Goal: Task Accomplishment & Management: Manage account settings

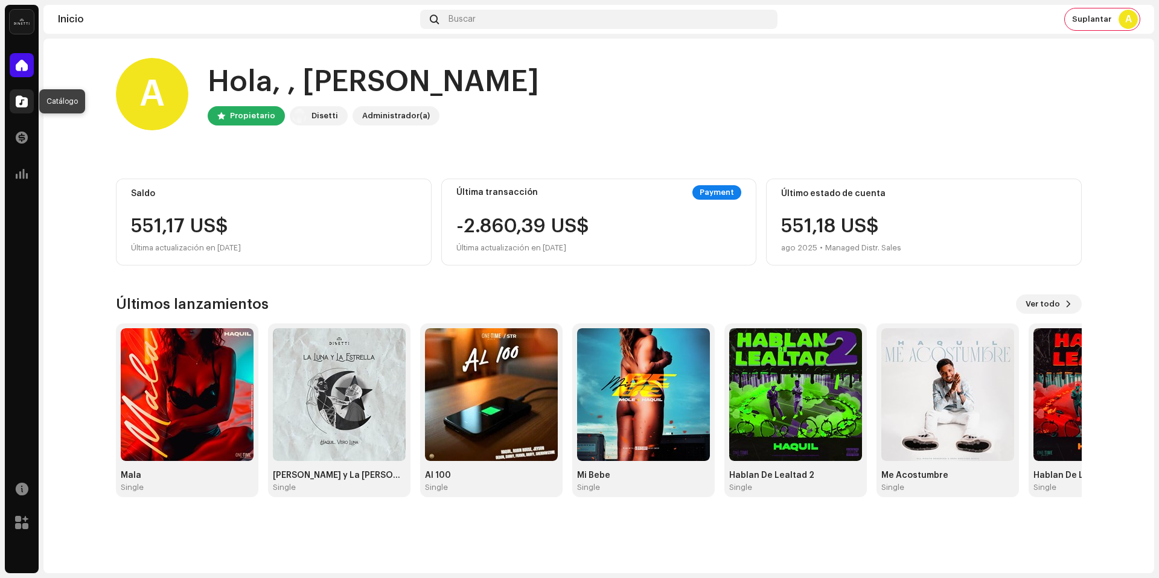
click at [19, 103] on span at bounding box center [22, 102] width 12 height 10
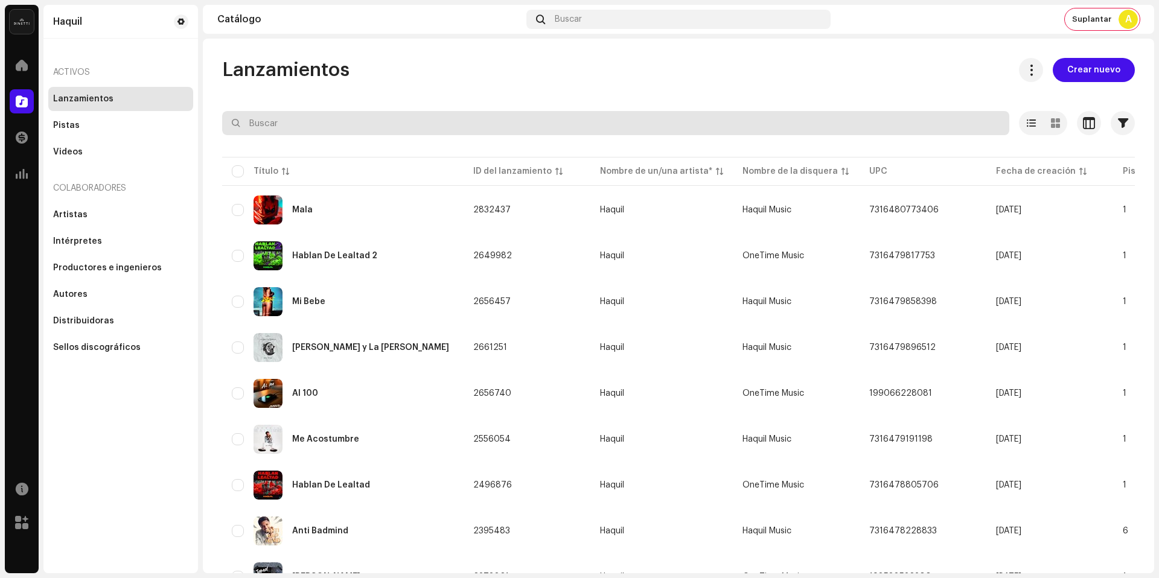
click at [311, 126] on input "text" at bounding box center [615, 123] width 787 height 24
paste input "656464806896"
click at [353, 123] on input "text" at bounding box center [615, 123] width 787 height 24
type input "656464806896"
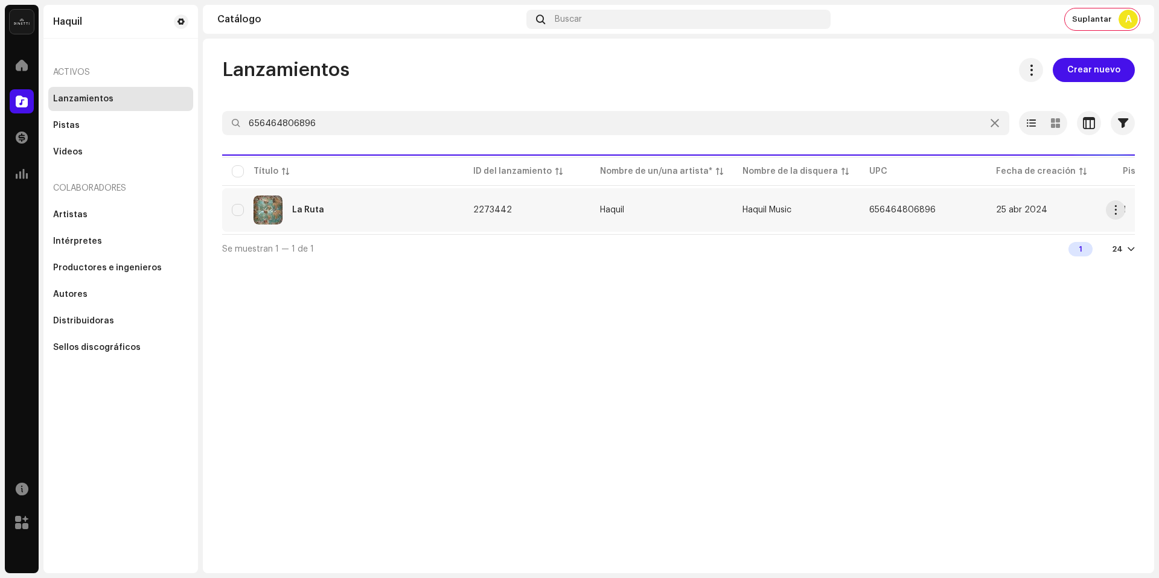
click at [562, 208] on td "2273442" at bounding box center [527, 209] width 127 height 43
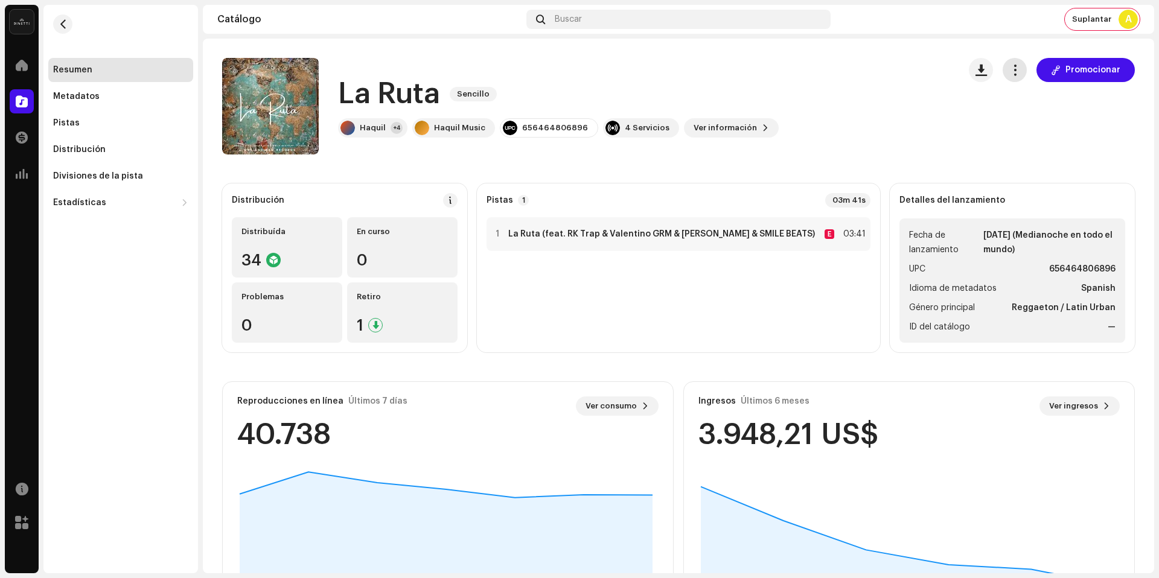
click at [1013, 71] on span "button" at bounding box center [1014, 70] width 11 height 10
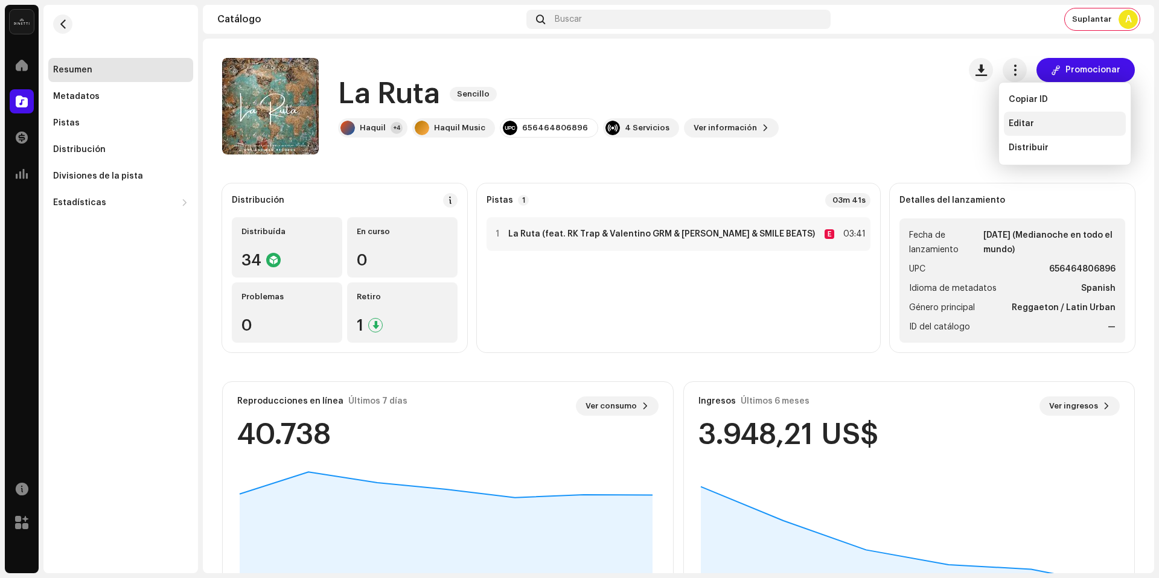
click at [1033, 126] on div "Editar" at bounding box center [1065, 124] width 112 height 10
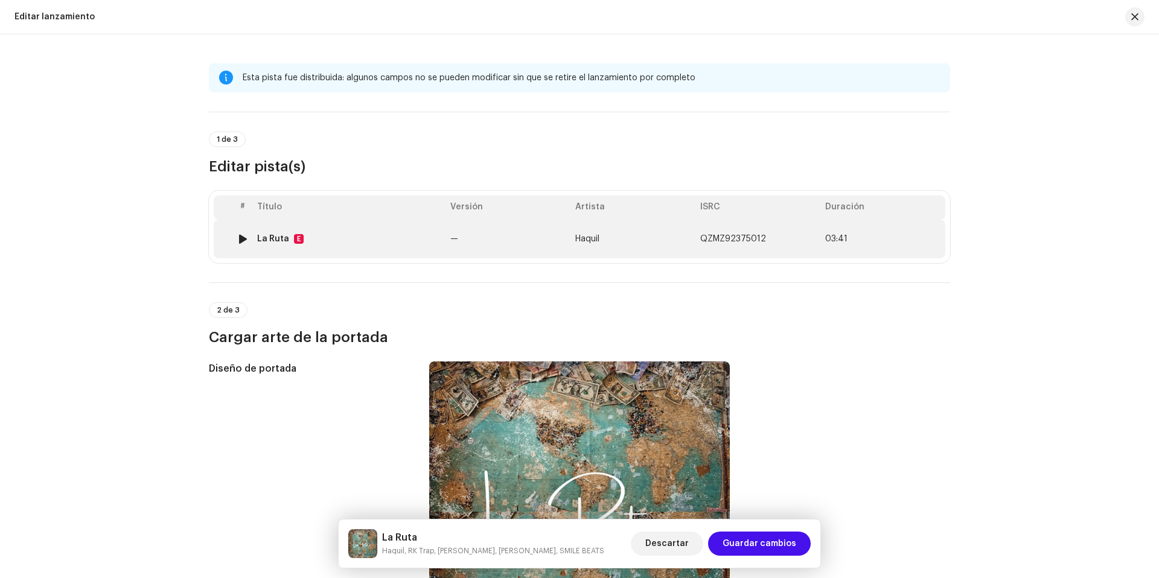
click at [479, 243] on td "—" at bounding box center [507, 239] width 125 height 39
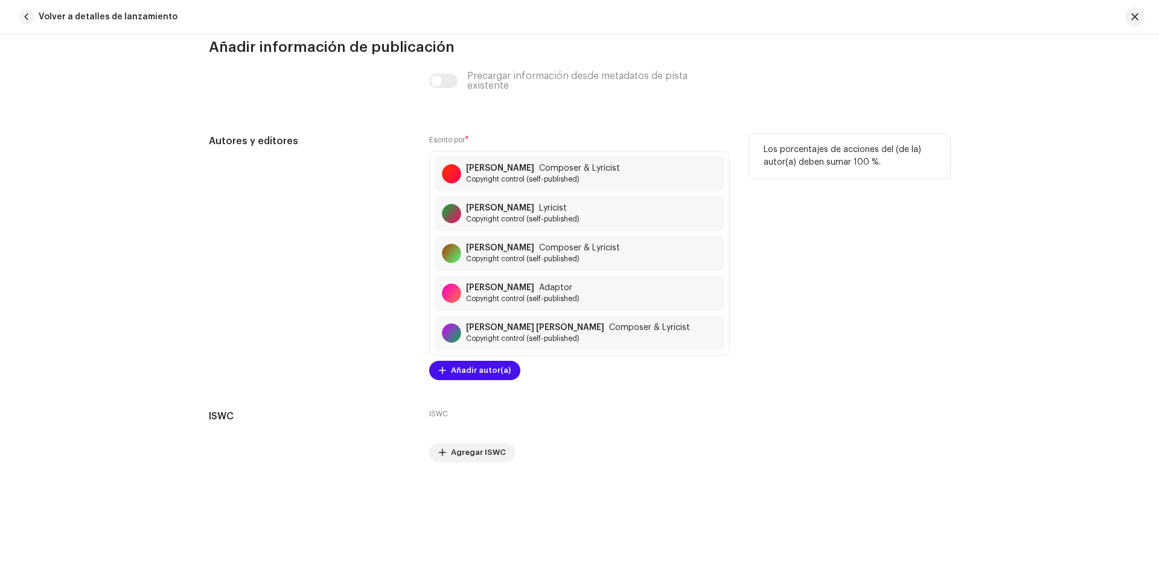
scroll to position [3475, 0]
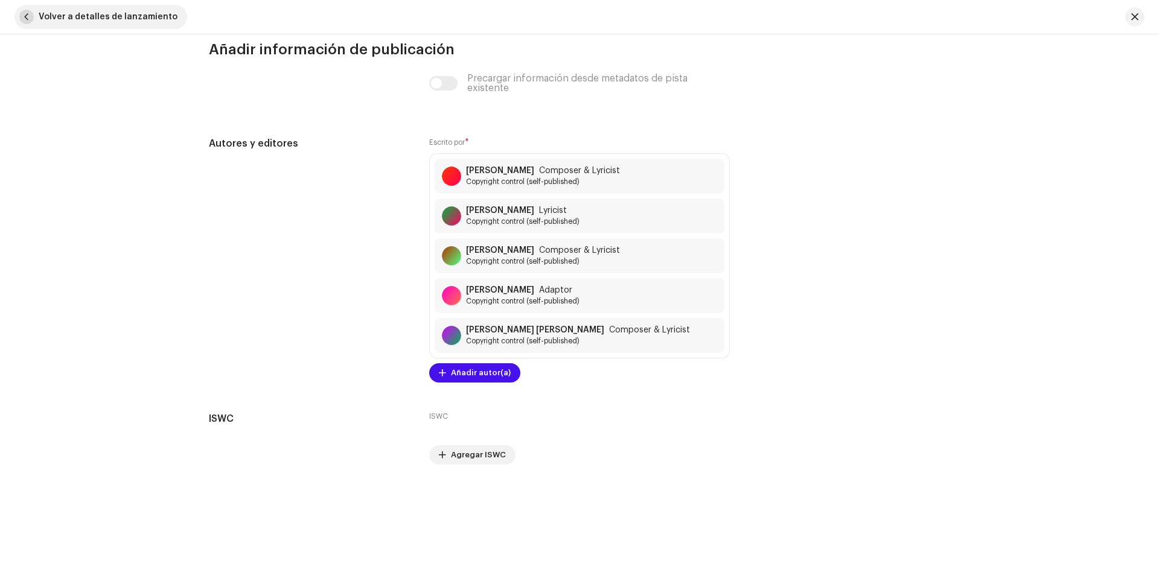
click at [107, 16] on span "Volver a detalles de lanzamiento" at bounding box center [108, 17] width 139 height 24
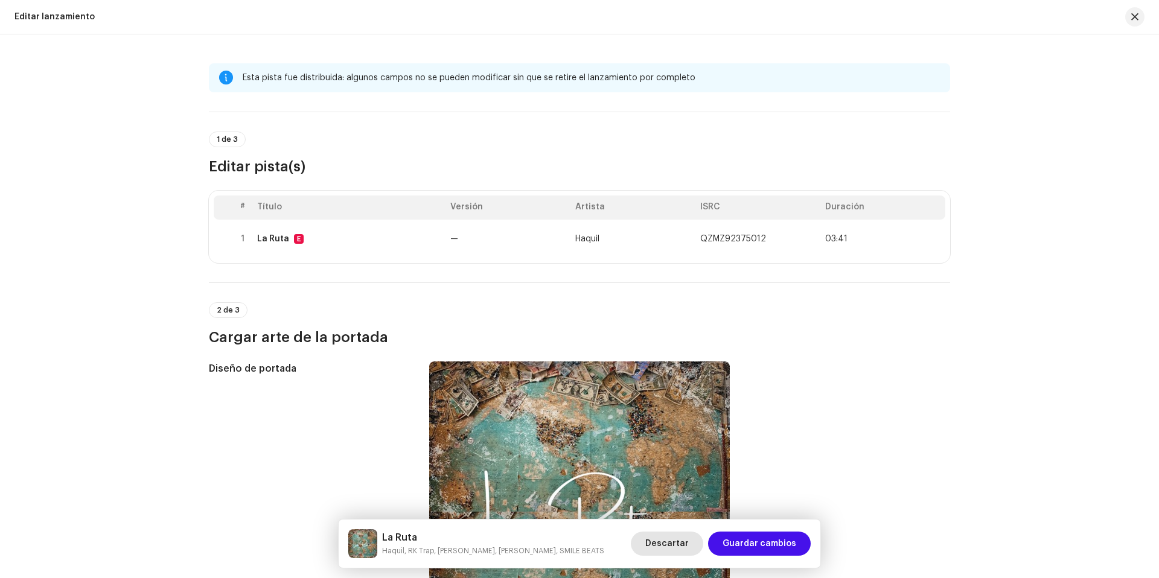
click at [674, 547] on span "Descartar" at bounding box center [666, 544] width 43 height 24
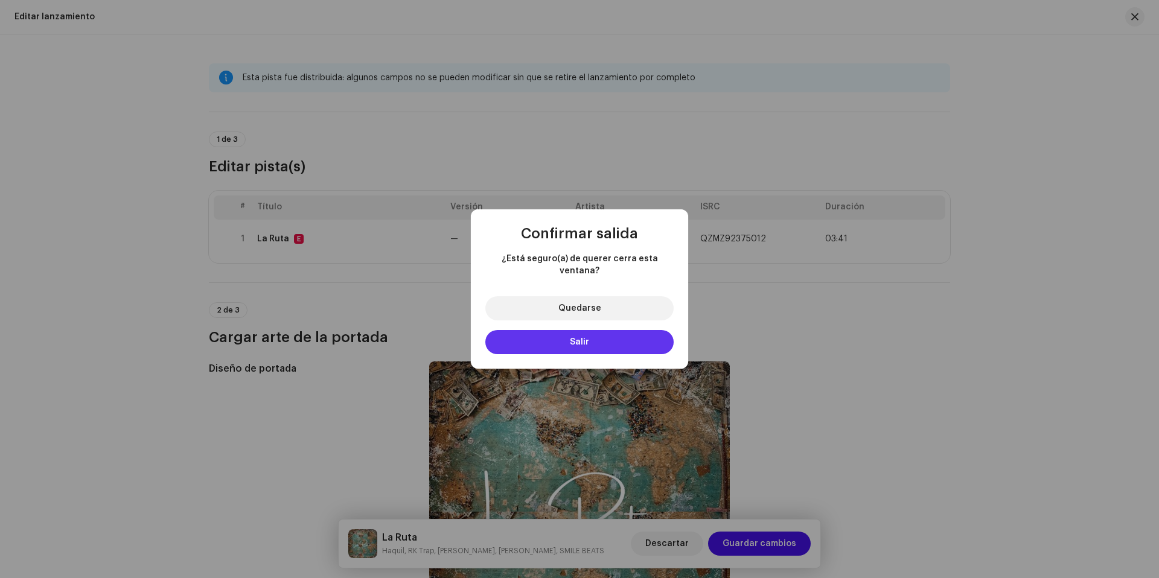
click at [597, 340] on button "Salir" at bounding box center [579, 342] width 188 height 24
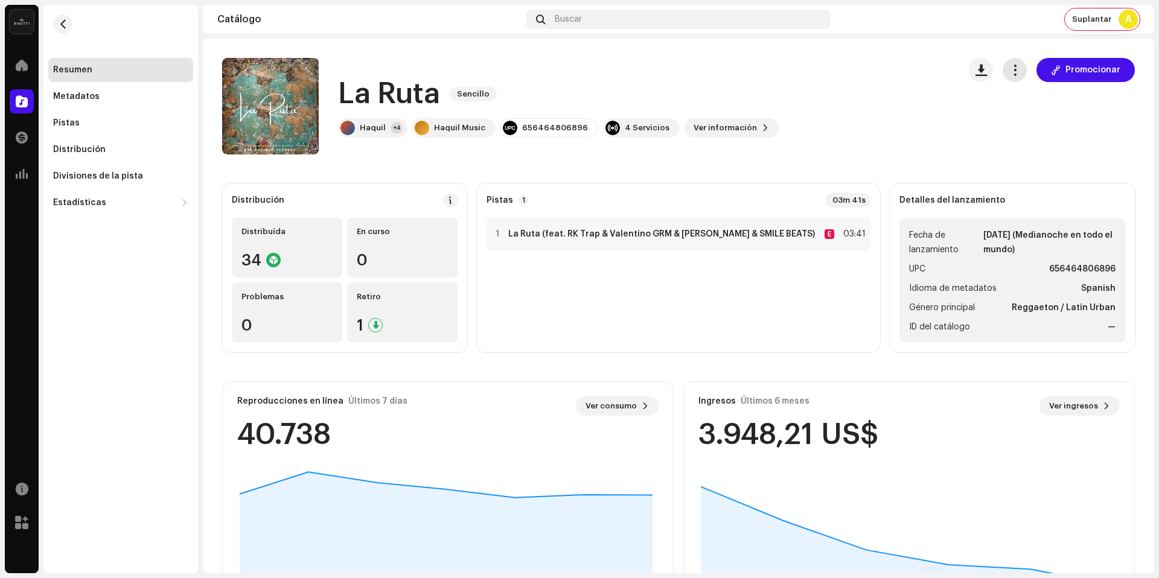
click at [1010, 69] on span "button" at bounding box center [1014, 70] width 11 height 10
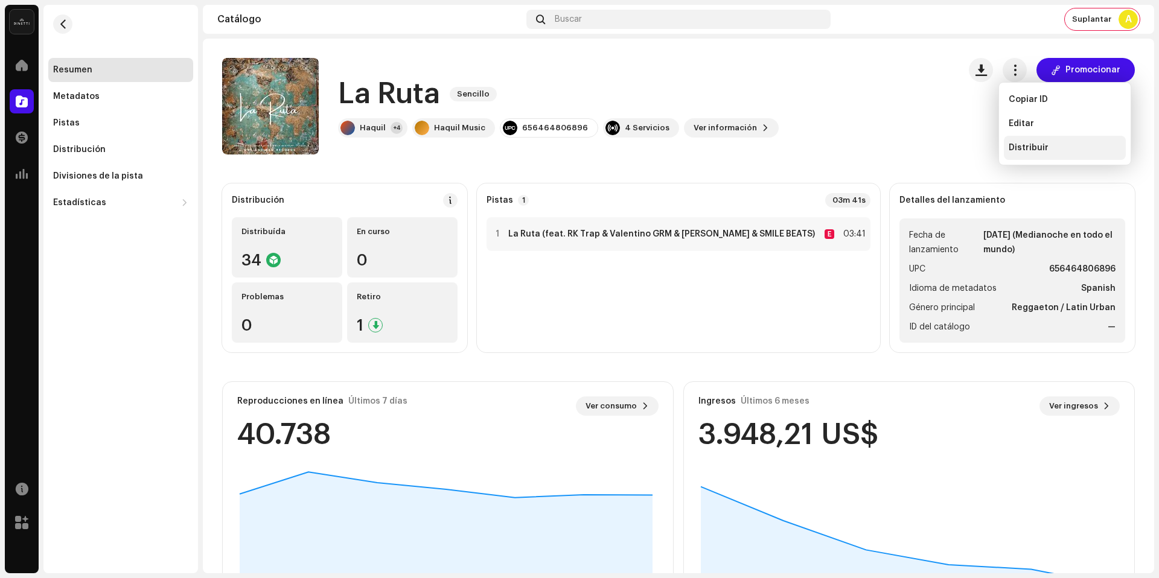
click at [1020, 147] on span "Distribuir" at bounding box center [1029, 148] width 40 height 10
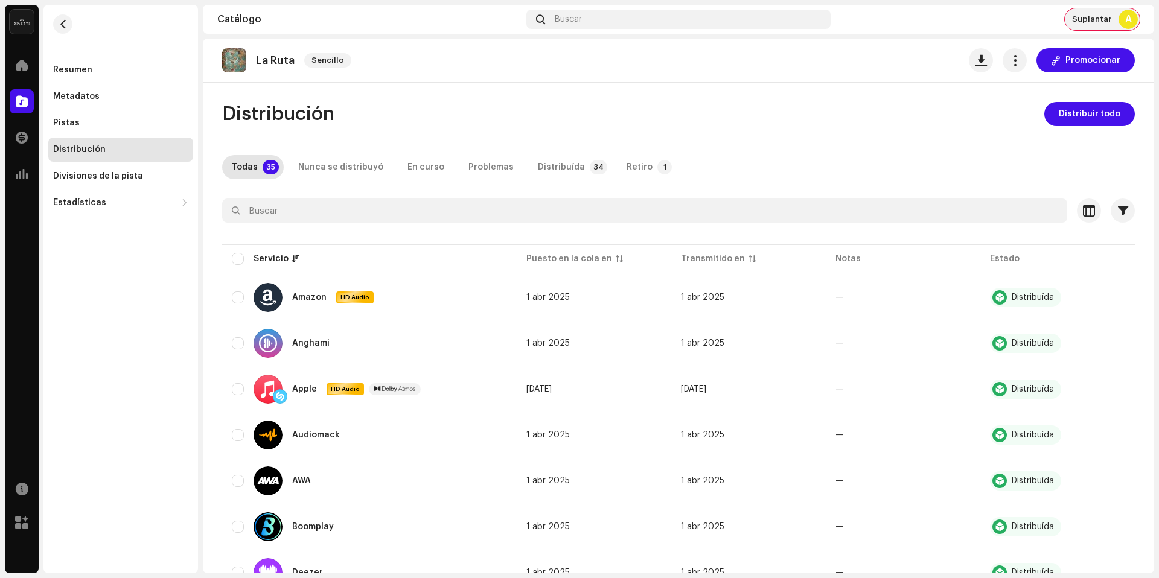
click at [1126, 19] on div "A" at bounding box center [1127, 19] width 19 height 19
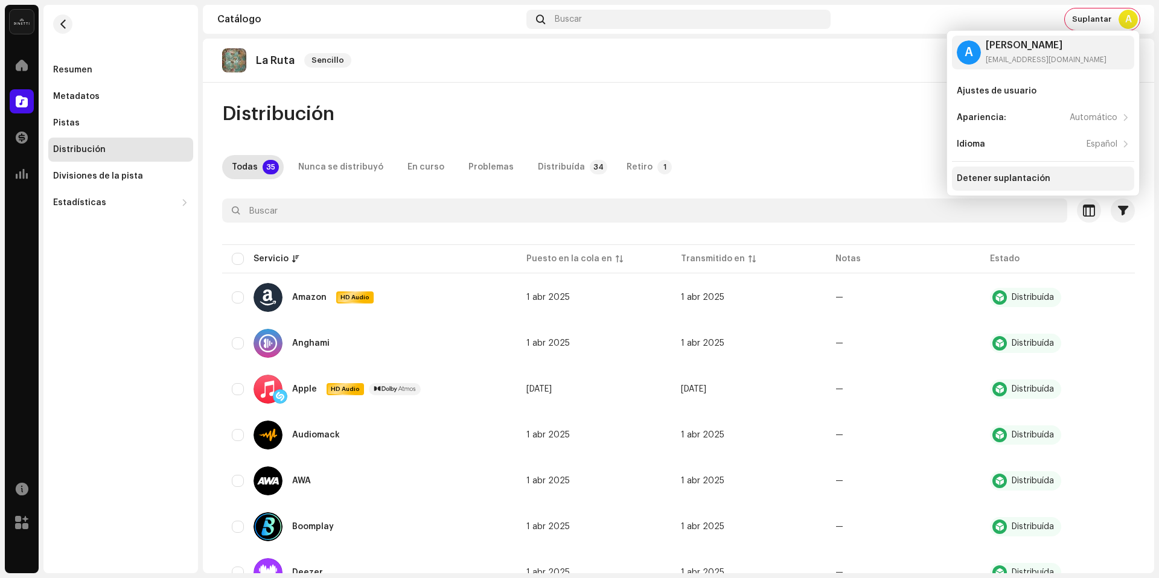
click at [1041, 174] on div "Detener suplantación" at bounding box center [1004, 179] width 94 height 10
